Goal: Navigation & Orientation: Find specific page/section

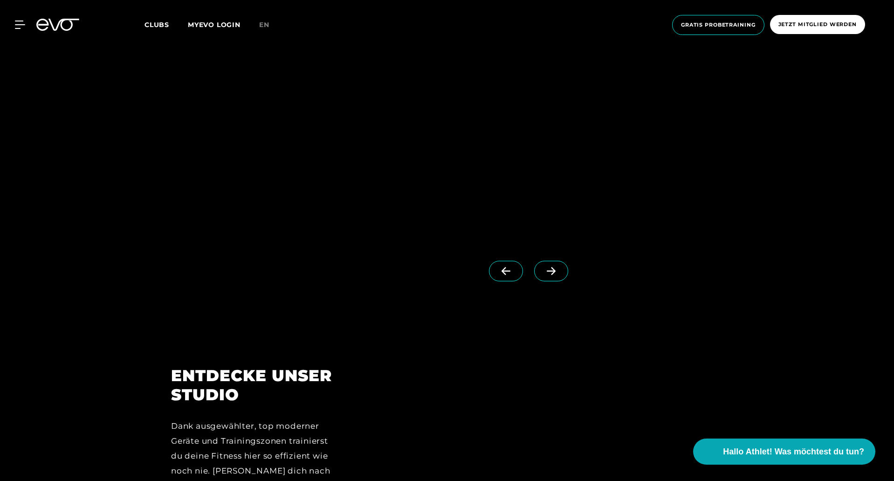
scroll to position [746, 0]
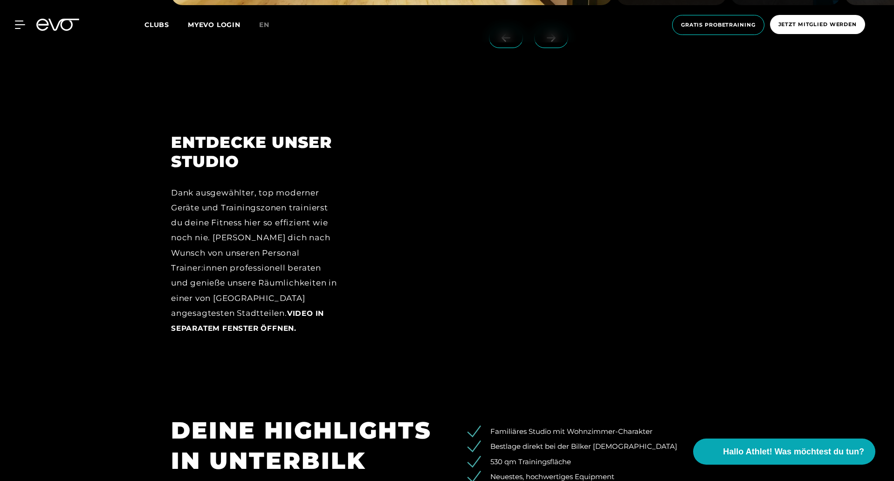
scroll to position [1026, 0]
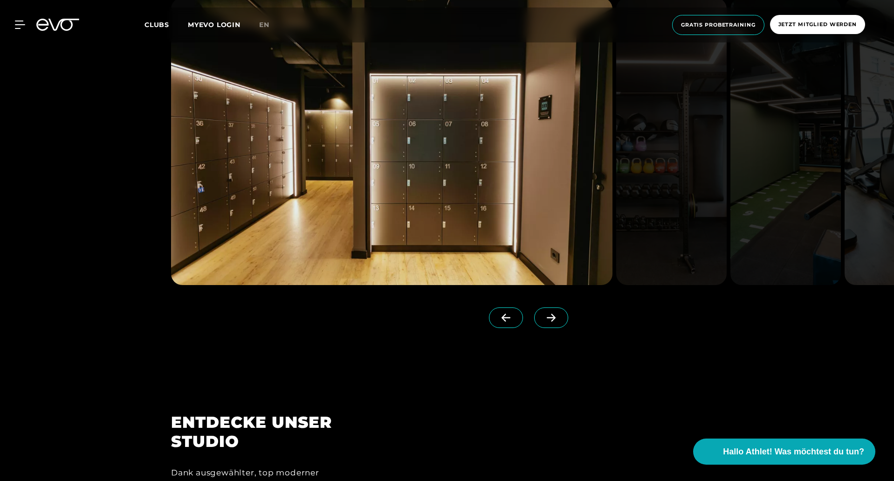
click at [546, 319] on span at bounding box center [551, 317] width 34 height 21
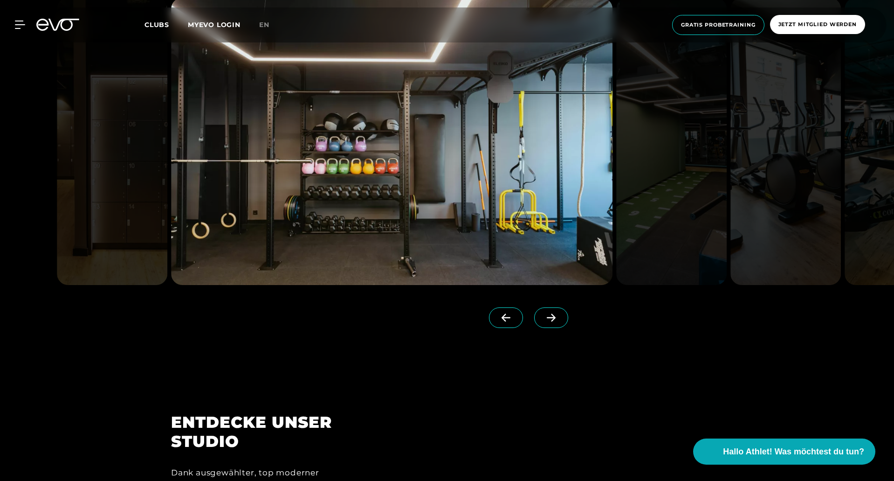
click at [546, 319] on span at bounding box center [551, 317] width 34 height 21
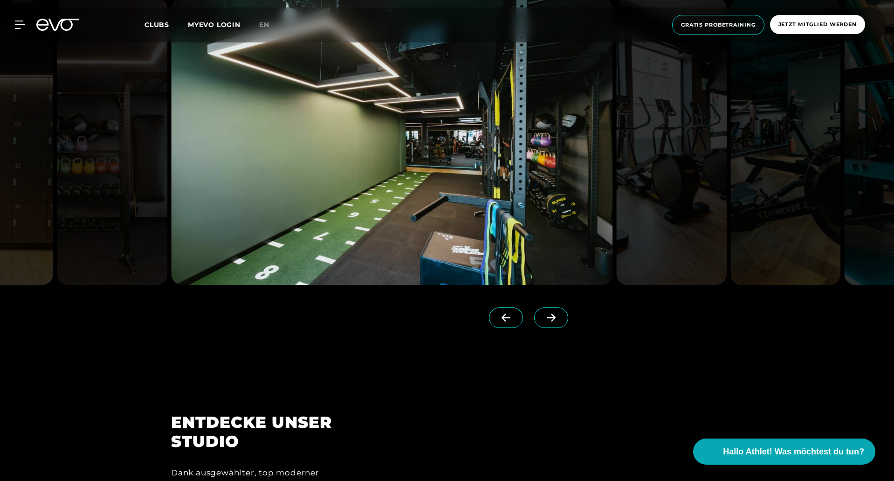
click at [546, 319] on span at bounding box center [551, 317] width 34 height 21
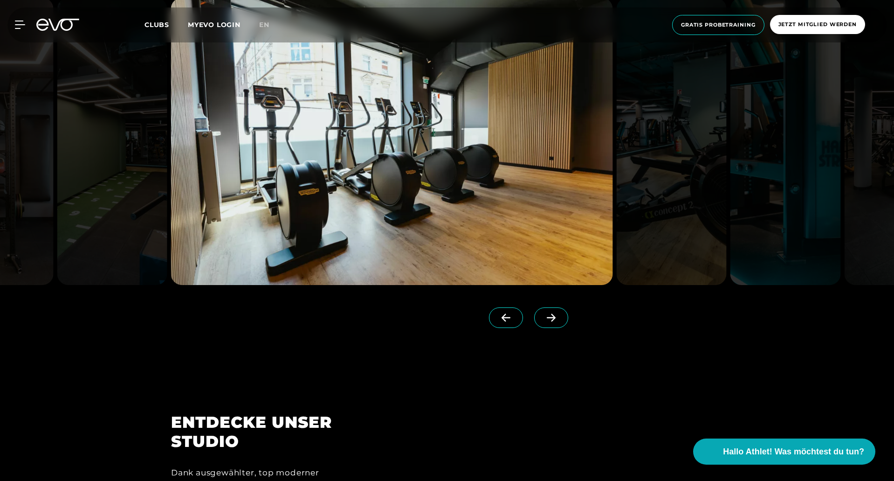
click at [545, 318] on icon at bounding box center [551, 317] width 16 height 8
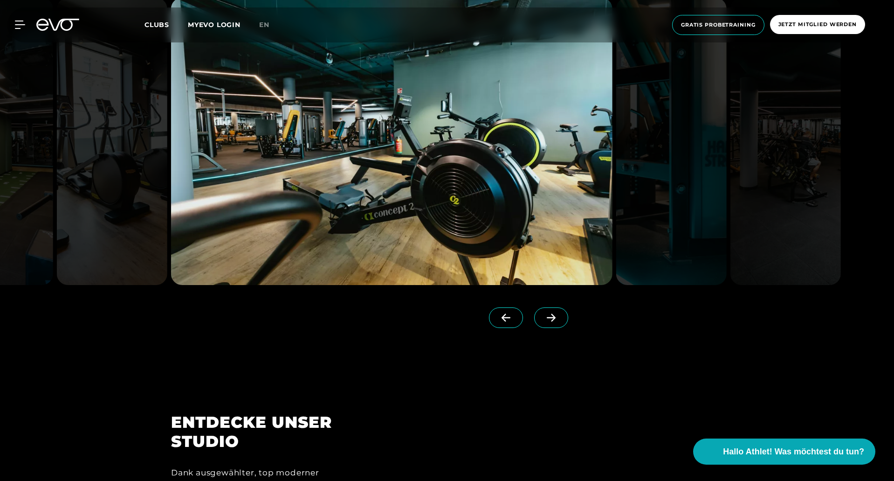
click at [543, 318] on icon at bounding box center [551, 317] width 16 height 8
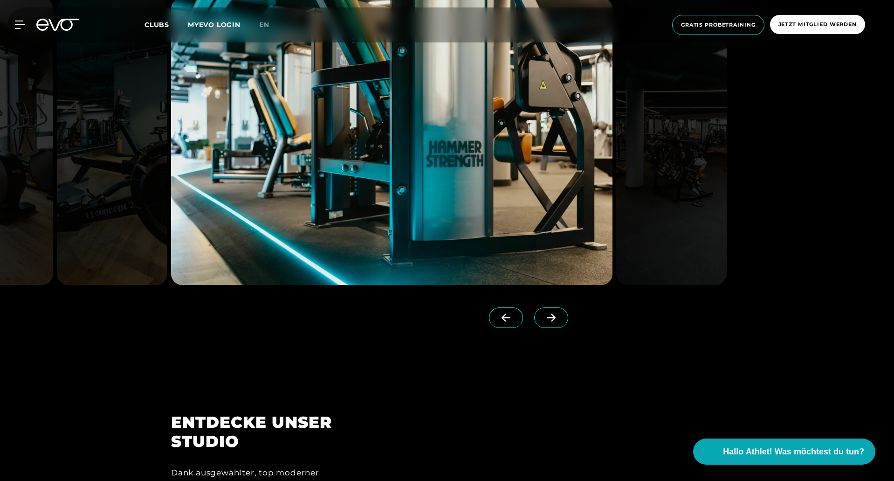
click at [543, 318] on icon at bounding box center [551, 317] width 16 height 8
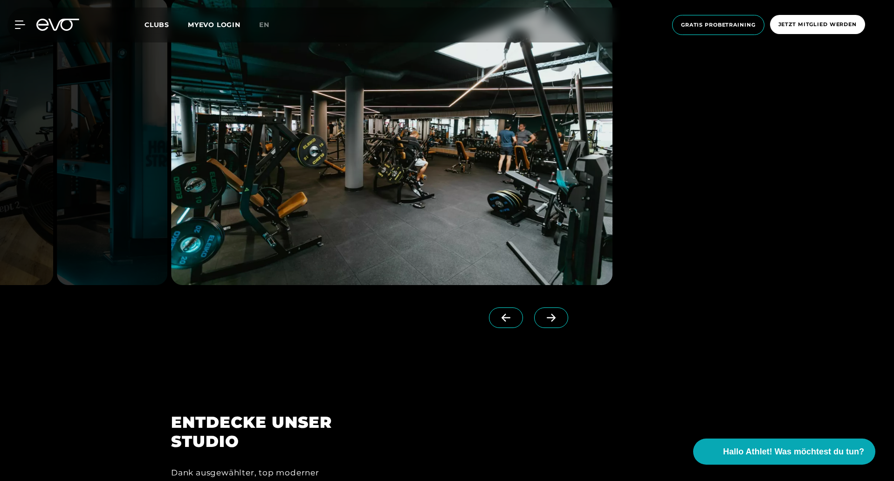
scroll to position [979, 0]
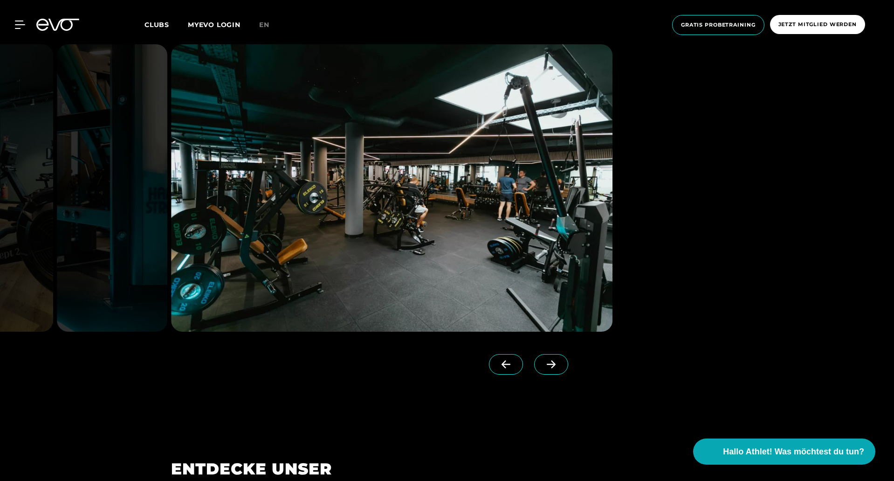
click at [539, 359] on span at bounding box center [551, 364] width 34 height 21
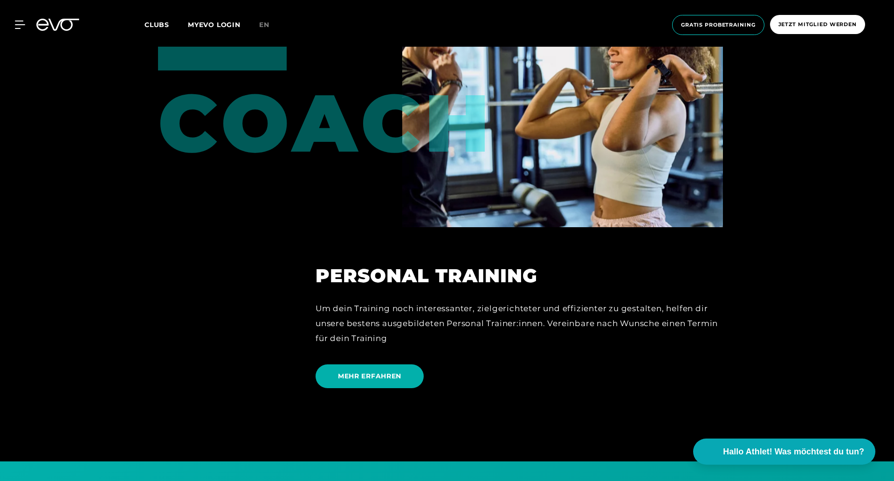
scroll to position [2704, 0]
